Goal: Find specific page/section: Find specific page/section

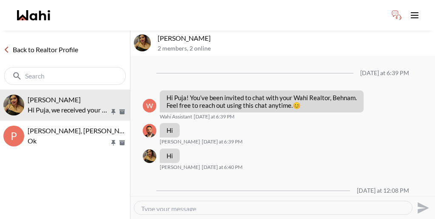
scroll to position [461, 0]
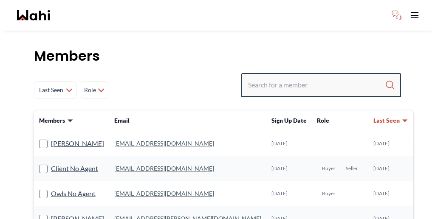
click at [310, 77] on input "Search input" at bounding box center [316, 84] width 137 height 15
paste input "Gaurav"
type input "Gaurav"
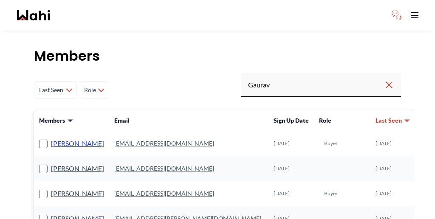
click at [69, 138] on link "Gaurav Sachdeva" at bounding box center [77, 143] width 53 height 11
